Goal: Understand process/instructions: Learn how to perform a task or action

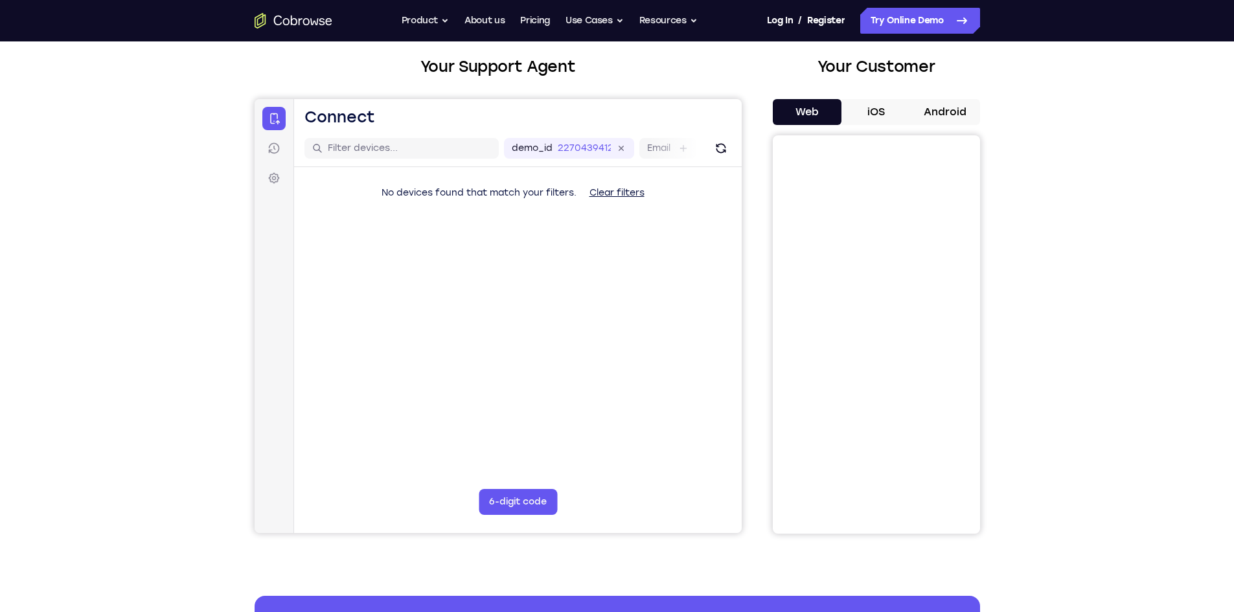
scroll to position [69, 0]
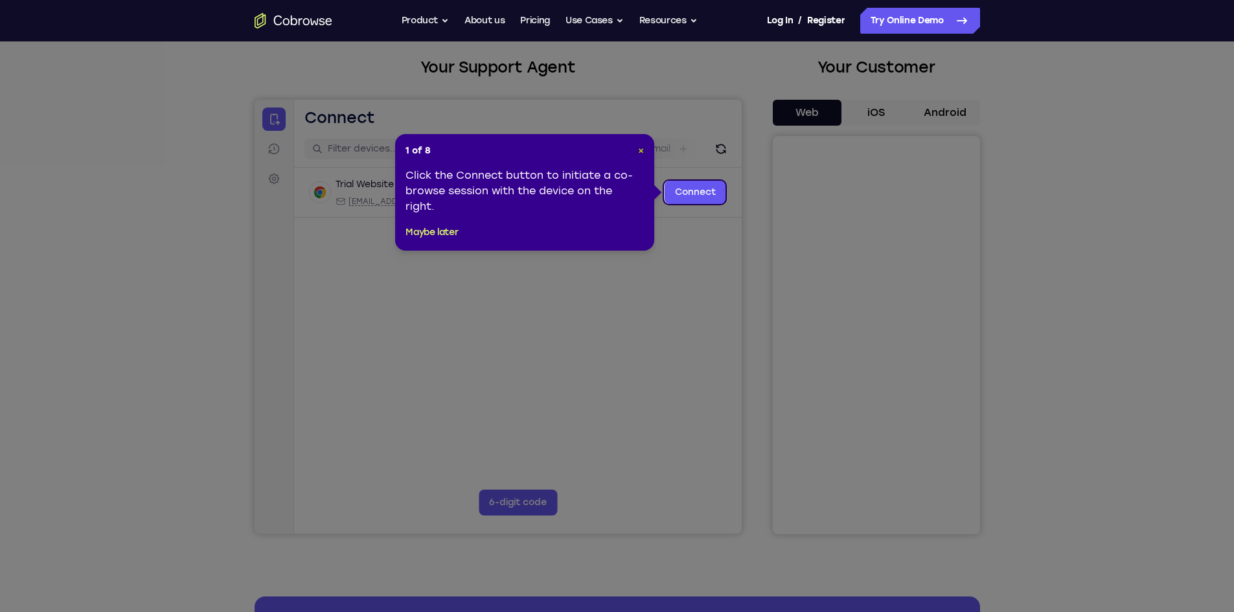
click at [641, 150] on span "×" at bounding box center [641, 150] width 6 height 11
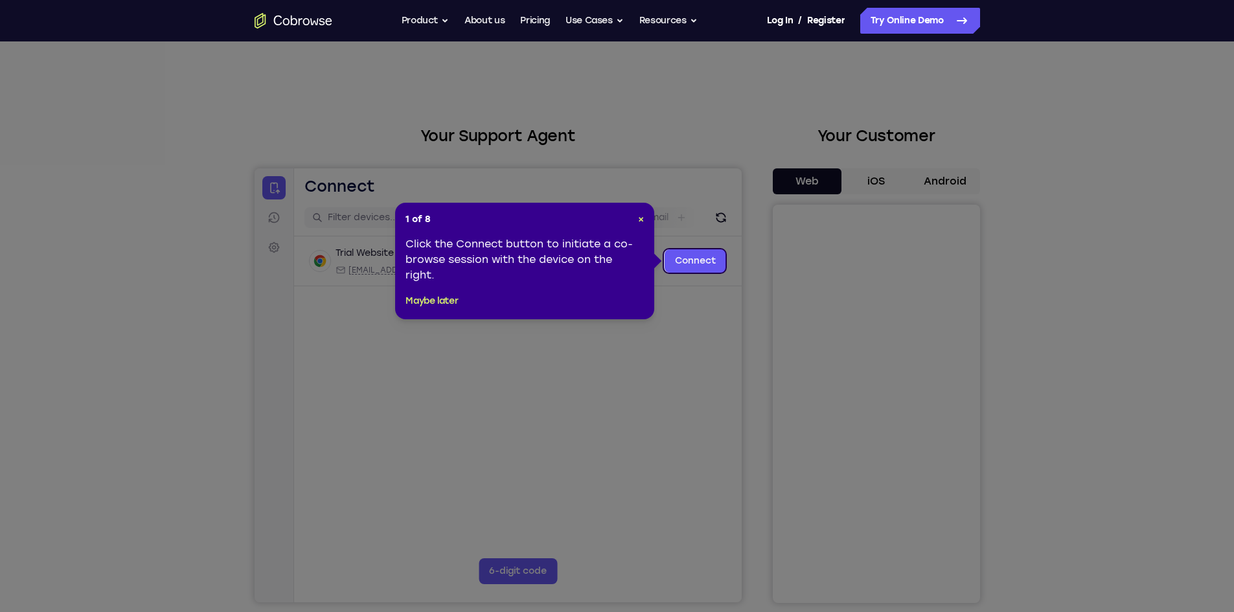
click at [474, 273] on div "Click the Connect button to initiate a co-browse session with the device on the…" at bounding box center [525, 259] width 238 height 47
click at [456, 298] on button "Maybe later" at bounding box center [432, 301] width 52 height 16
click at [703, 259] on link "Connect" at bounding box center [695, 260] width 62 height 23
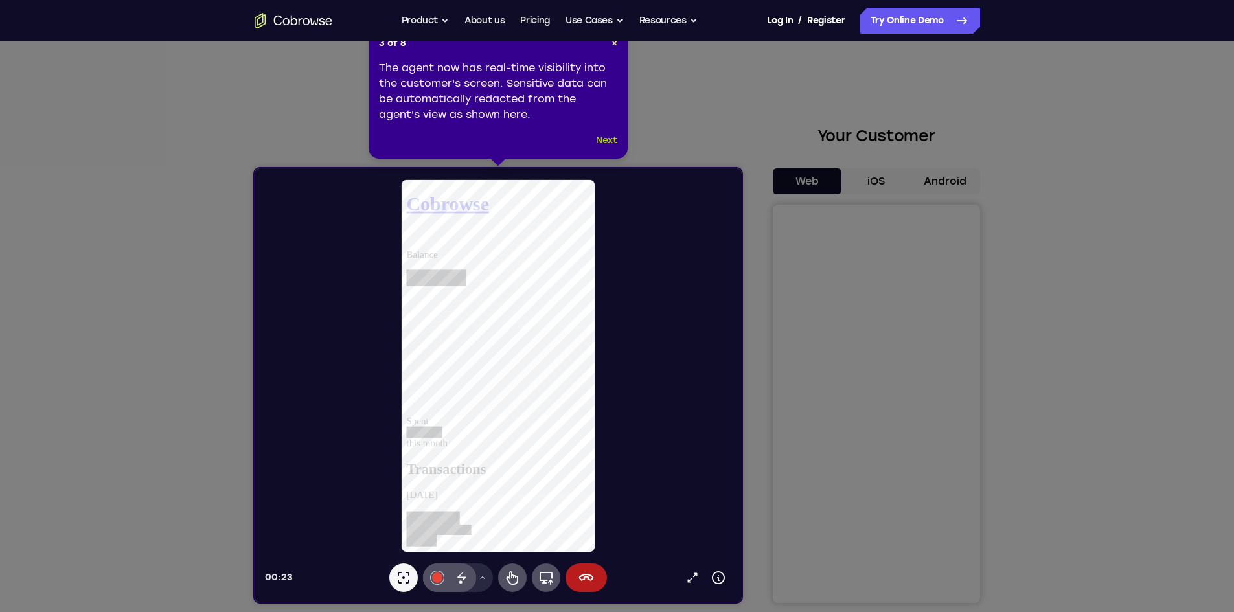
click at [605, 138] on button "Next" at bounding box center [606, 141] width 21 height 16
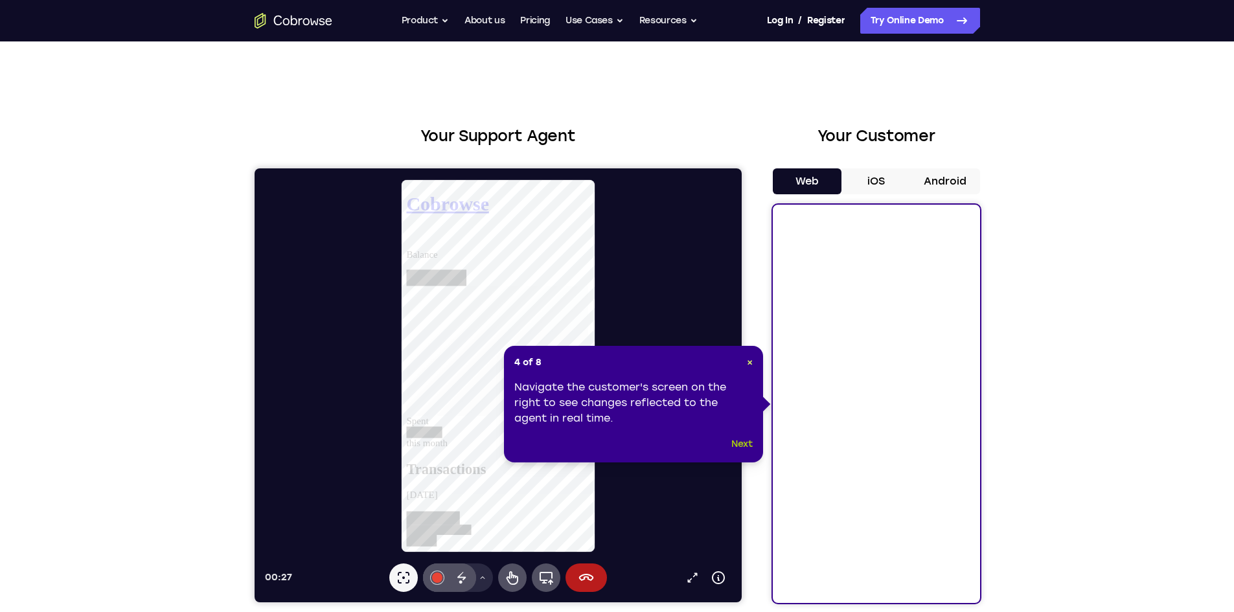
click at [742, 446] on button "Next" at bounding box center [741, 445] width 21 height 16
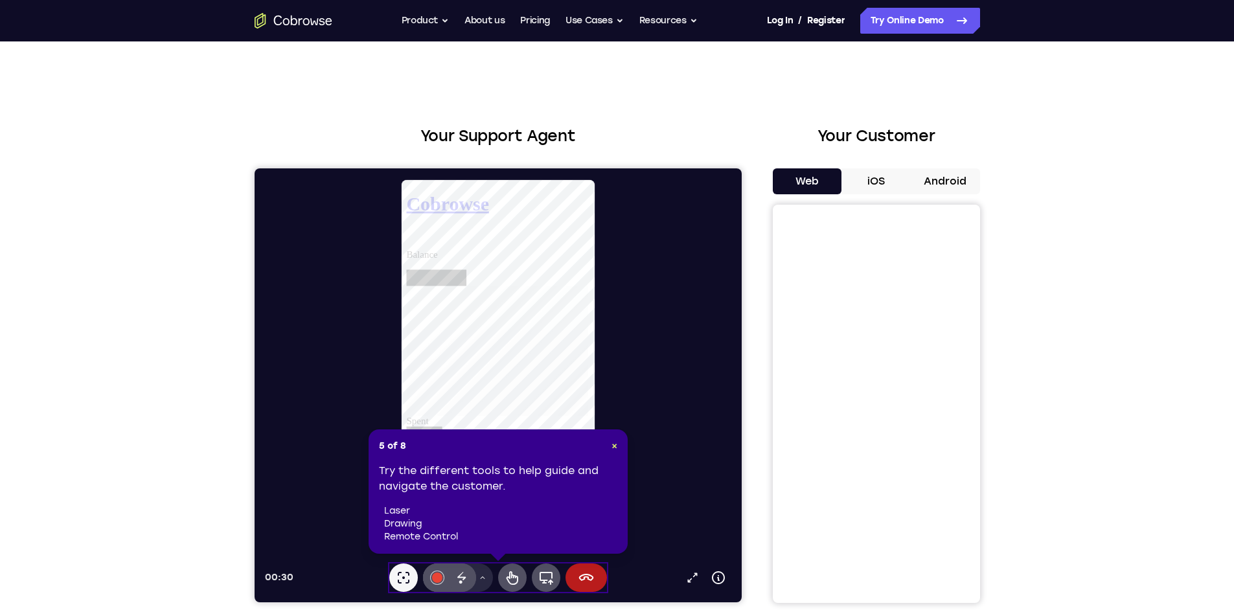
scroll to position [146, 0]
click at [615, 444] on span "×" at bounding box center [615, 446] width 6 height 11
